Goal: Transaction & Acquisition: Purchase product/service

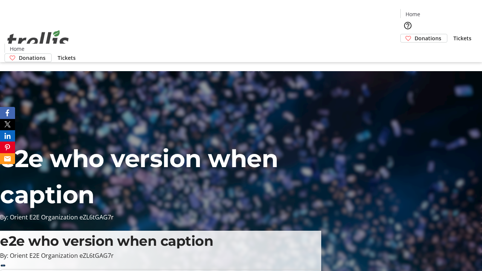
click at [415, 34] on span "Donations" at bounding box center [428, 38] width 27 height 8
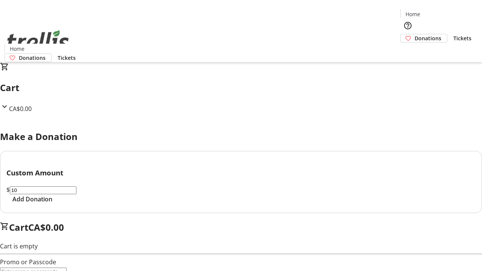
click at [52, 204] on span "Add Donation" at bounding box center [32, 199] width 40 height 9
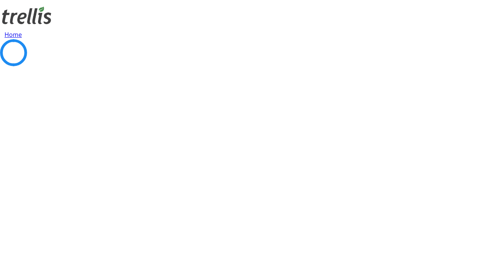
select select "CA"
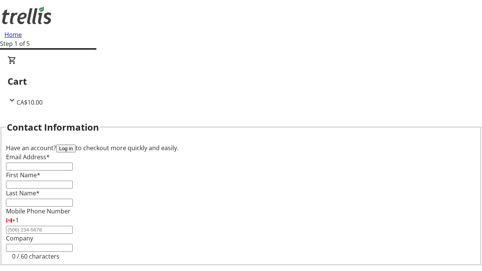
click at [76, 145] on button "Log in" at bounding box center [66, 149] width 20 height 8
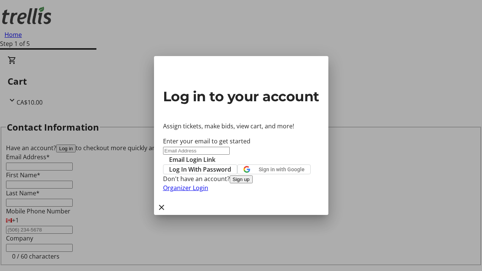
click at [231, 165] on span "Log In With Password" at bounding box center [200, 169] width 62 height 9
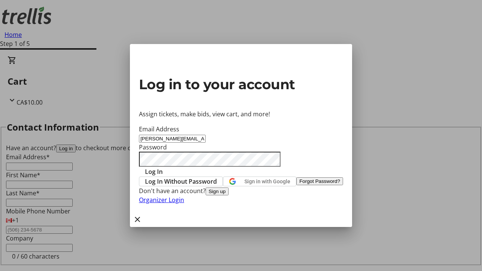
type input "[PERSON_NAME][EMAIL_ADDRESS][DOMAIN_NAME]"
click at [163, 167] on span "Log In" at bounding box center [154, 171] width 18 height 9
